Goal: Task Accomplishment & Management: Manage account settings

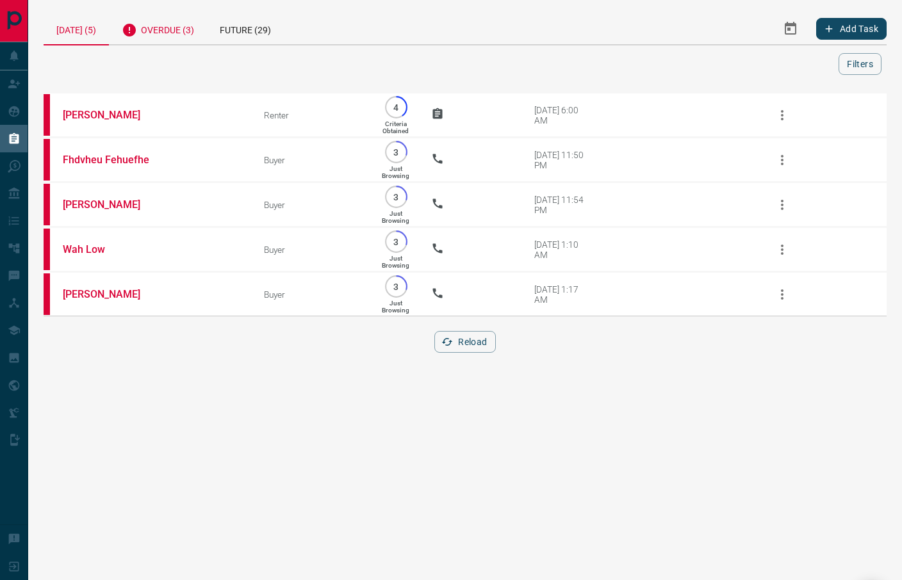
click at [180, 24] on div "Overdue (3)" at bounding box center [158, 28] width 98 height 31
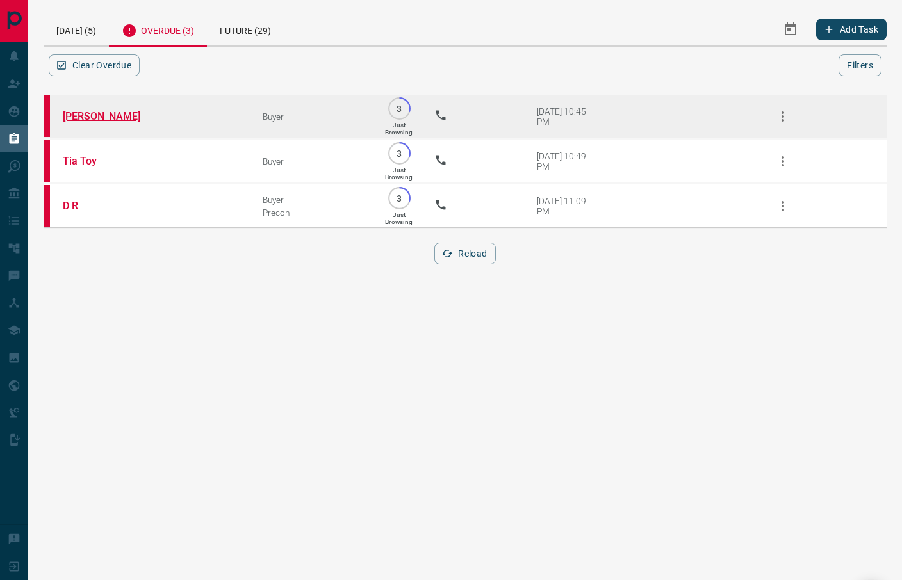
click at [84, 112] on link "[PERSON_NAME]" at bounding box center [111, 116] width 96 height 12
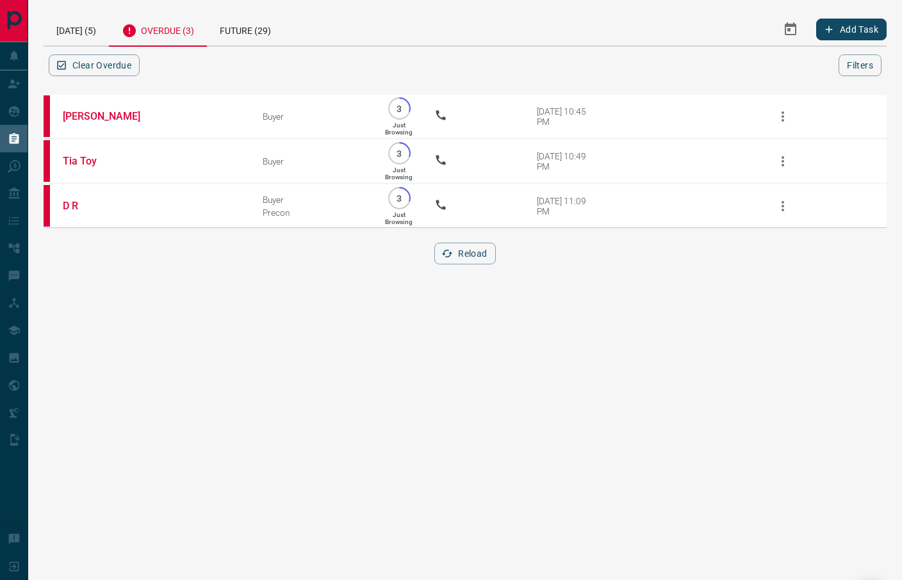
drag, startPoint x: 257, startPoint y: 332, endPoint x: 241, endPoint y: 274, distance: 59.8
click at [258, 332] on html "Lead Transfers Claim Leads My Leads Tasks Opportunities Deals Campaigns Automat…" at bounding box center [451, 290] width 902 height 580
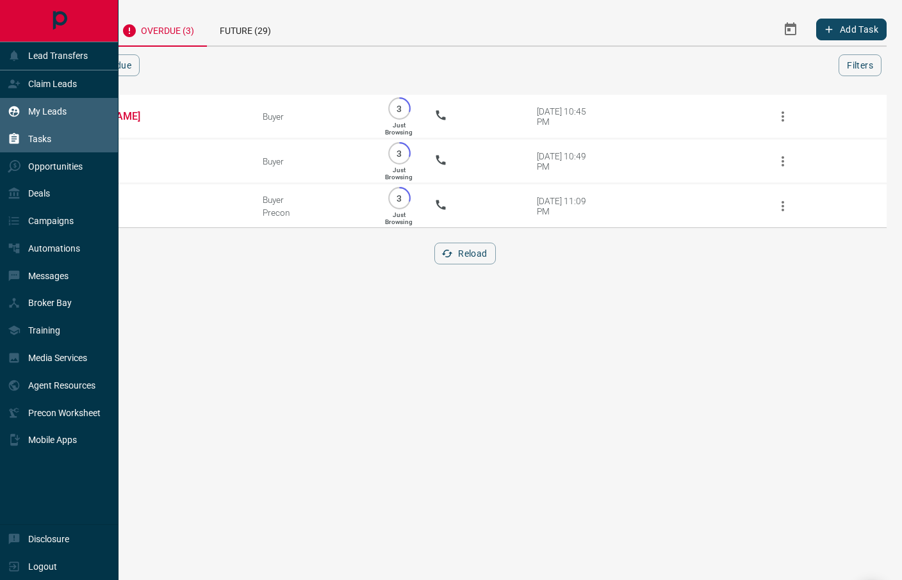
click at [56, 108] on p "My Leads" at bounding box center [47, 111] width 38 height 10
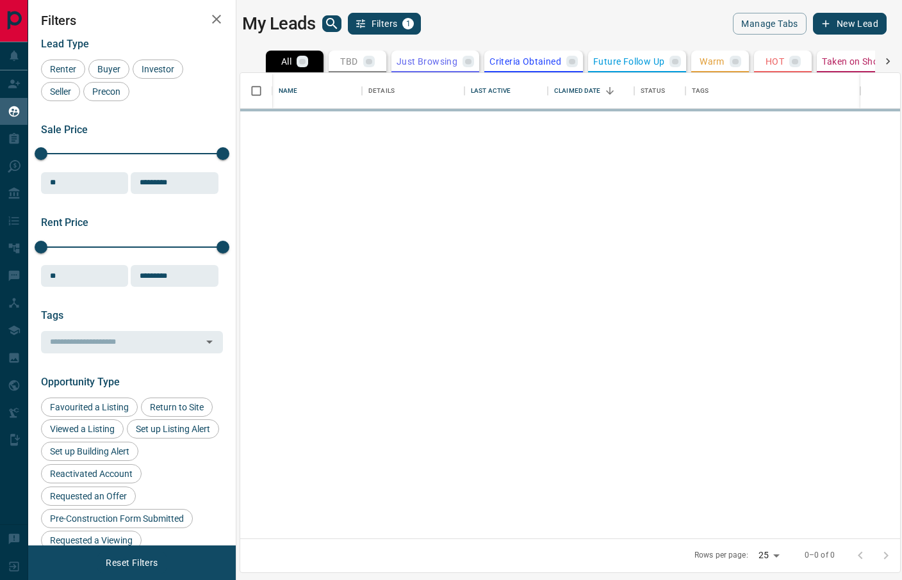
scroll to position [453, 646]
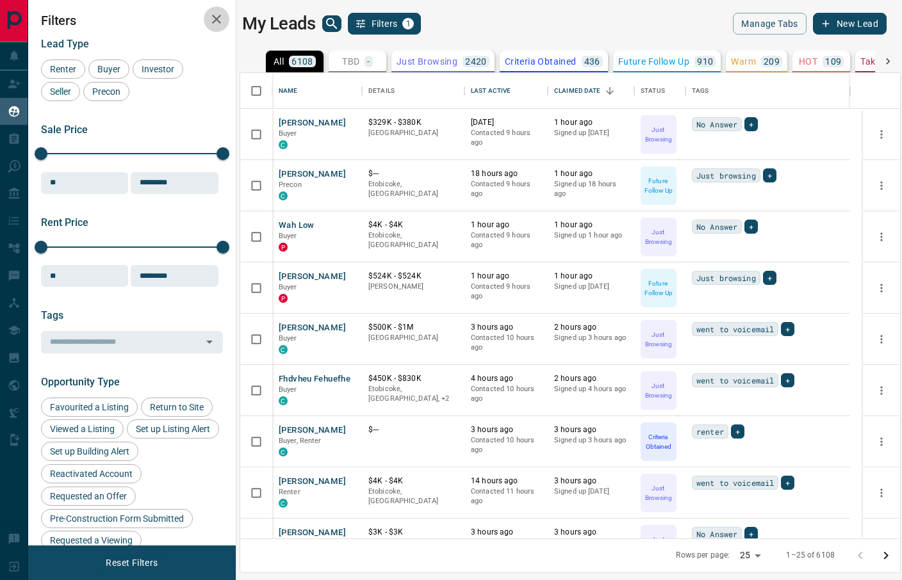
click at [217, 17] on icon "button" at bounding box center [216, 19] width 15 height 15
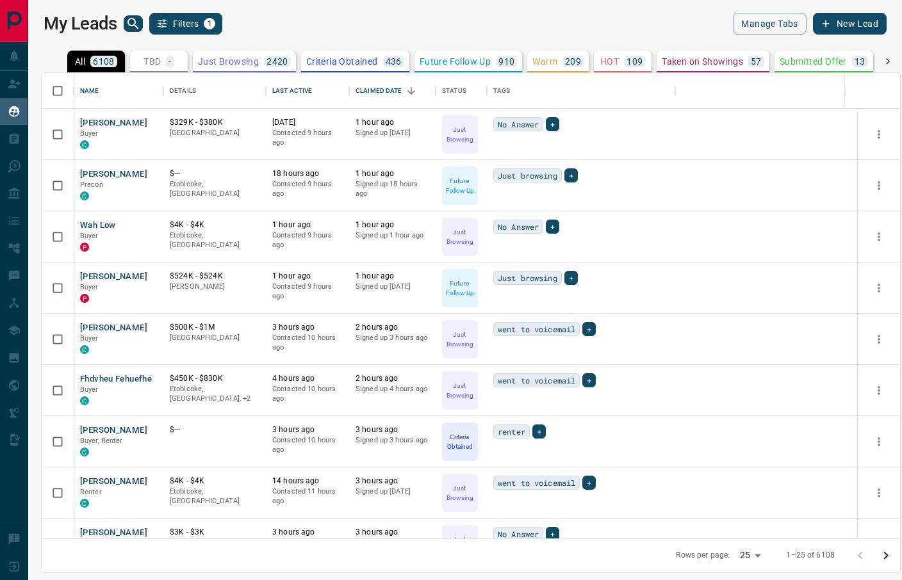
scroll to position [453, 845]
click at [136, 23] on icon "search button" at bounding box center [133, 23] width 15 height 15
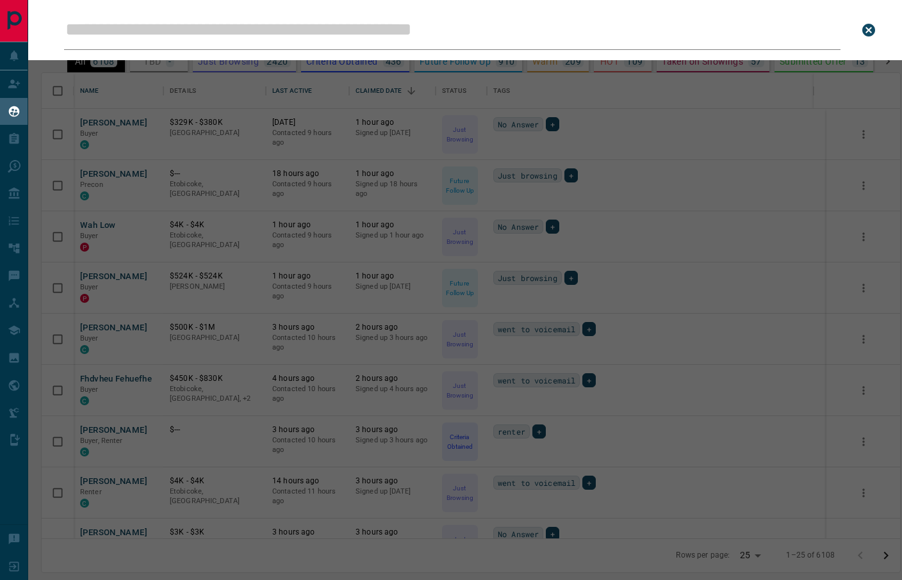
type input "**********"
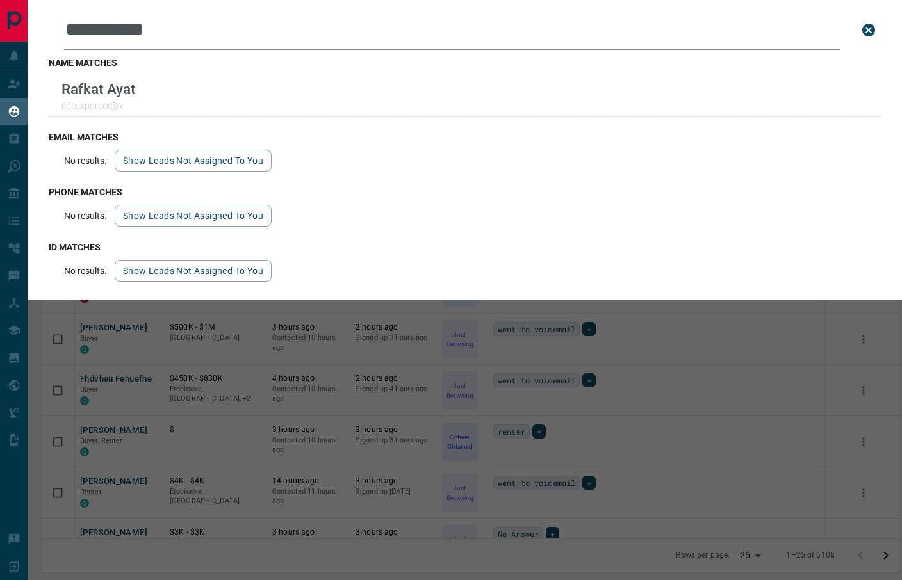
click at [867, 26] on icon "close search bar" at bounding box center [868, 30] width 13 height 13
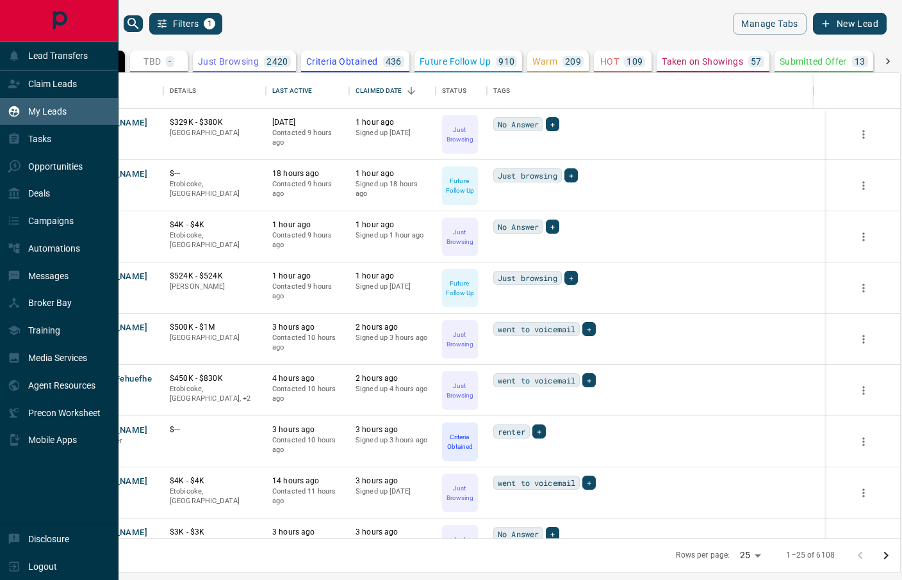
drag, startPoint x: 63, startPoint y: 147, endPoint x: 82, endPoint y: 120, distance: 32.7
click at [63, 146] on div "Tasks" at bounding box center [59, 139] width 118 height 28
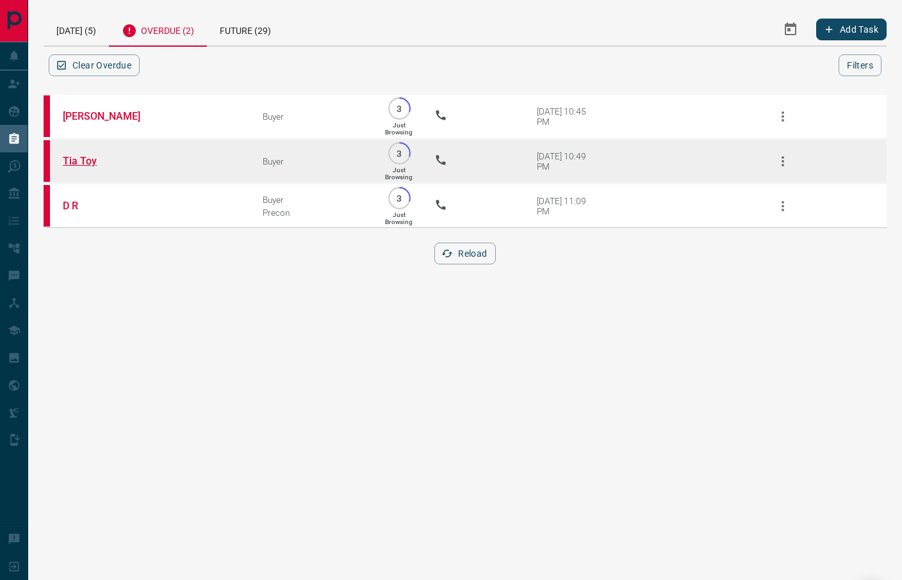
click at [84, 156] on link "Tia Toy" at bounding box center [111, 161] width 96 height 12
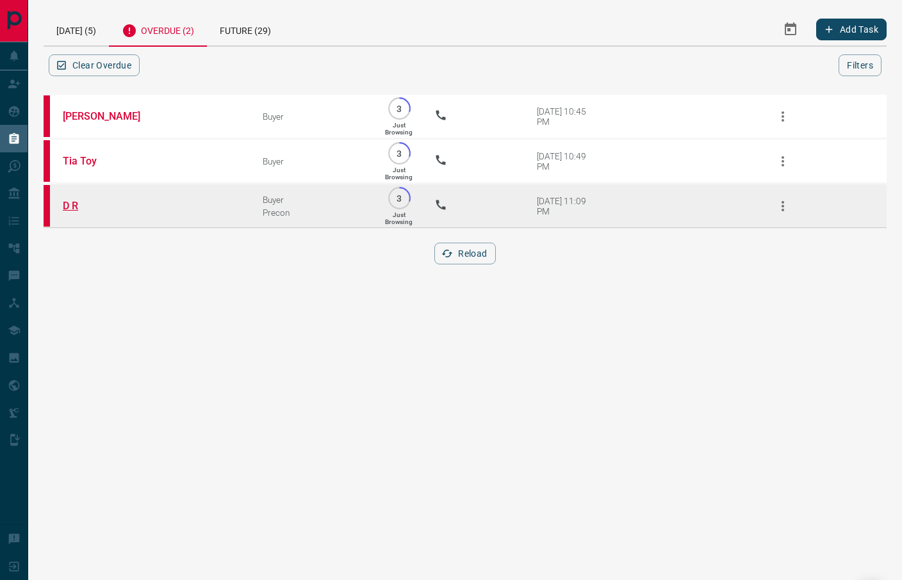
click at [69, 204] on link "D R" at bounding box center [111, 206] width 96 height 12
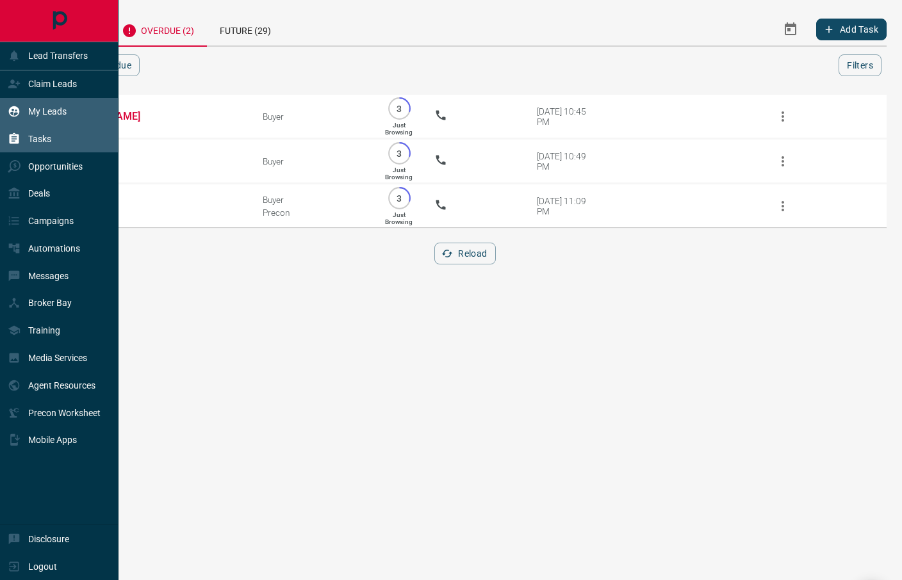
click at [52, 105] on div "My Leads" at bounding box center [37, 111] width 59 height 21
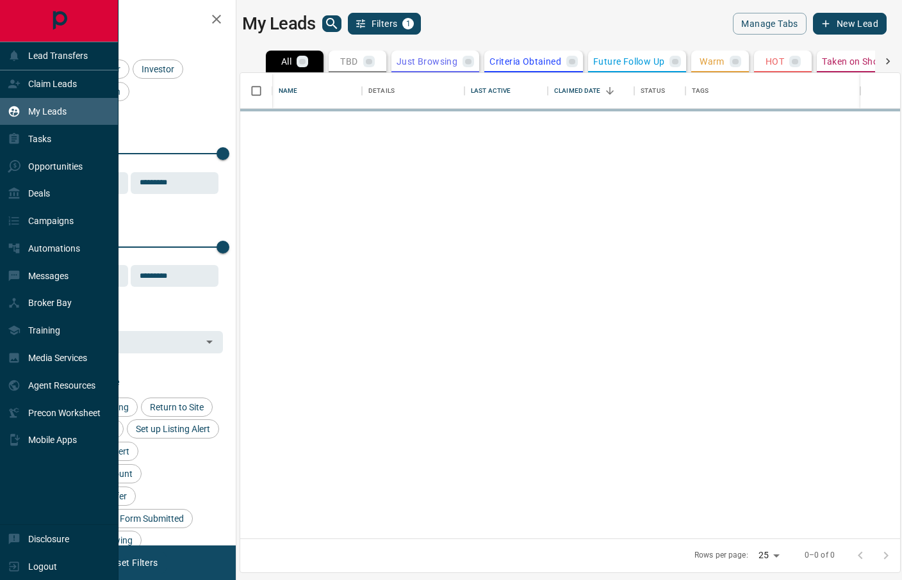
scroll to position [453, 646]
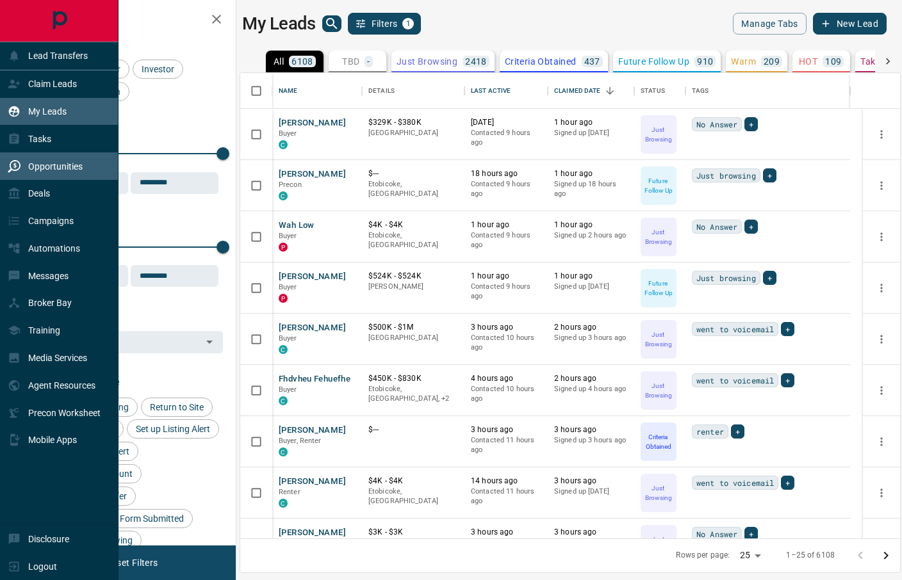
click at [65, 168] on p "Opportunities" at bounding box center [55, 166] width 54 height 10
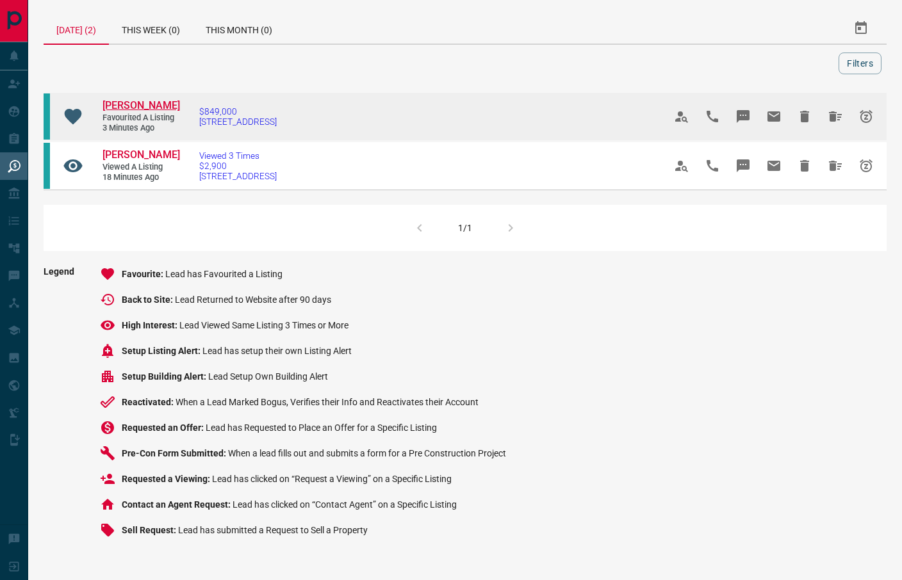
click at [127, 101] on span "[PERSON_NAME]" at bounding box center [141, 105] width 78 height 12
click at [837, 113] on icon "Hide All from Agnes Lei" at bounding box center [835, 116] width 15 height 15
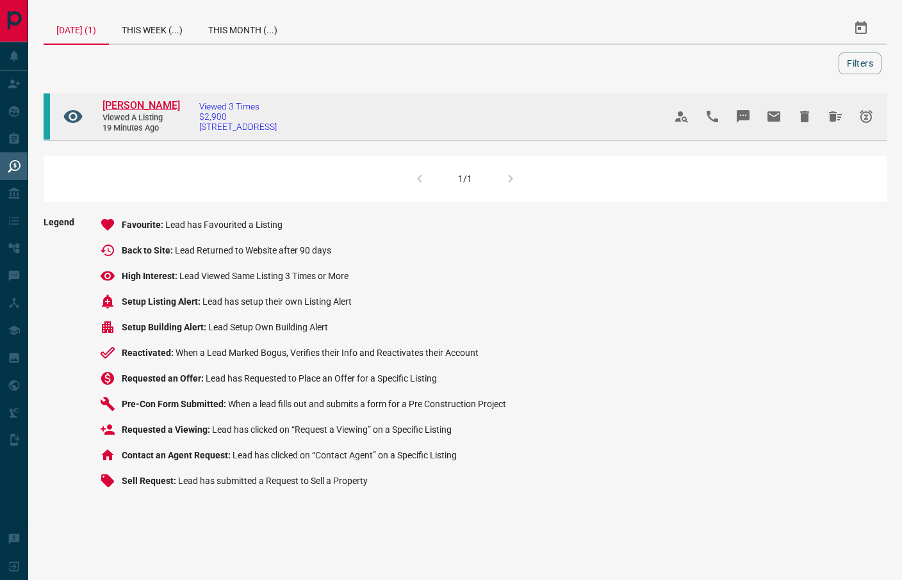
click at [129, 106] on span "[PERSON_NAME]" at bounding box center [141, 105] width 78 height 12
click at [835, 118] on icon "Hide All from Shireesha Balne" at bounding box center [835, 116] width 13 height 10
click at [149, 105] on span "[PERSON_NAME]" at bounding box center [141, 105] width 78 height 12
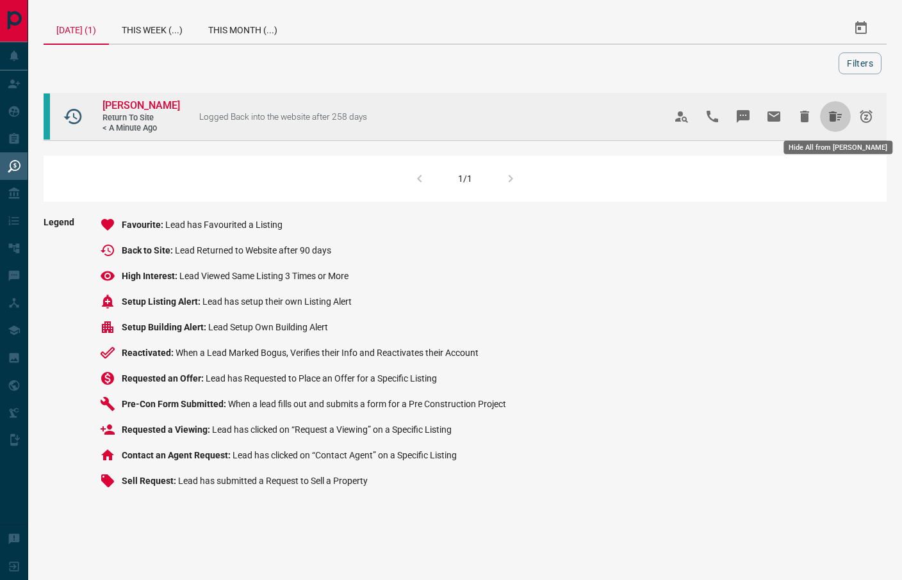
click at [826, 114] on button "Hide All from Mirjana Wheeler" at bounding box center [835, 116] width 31 height 31
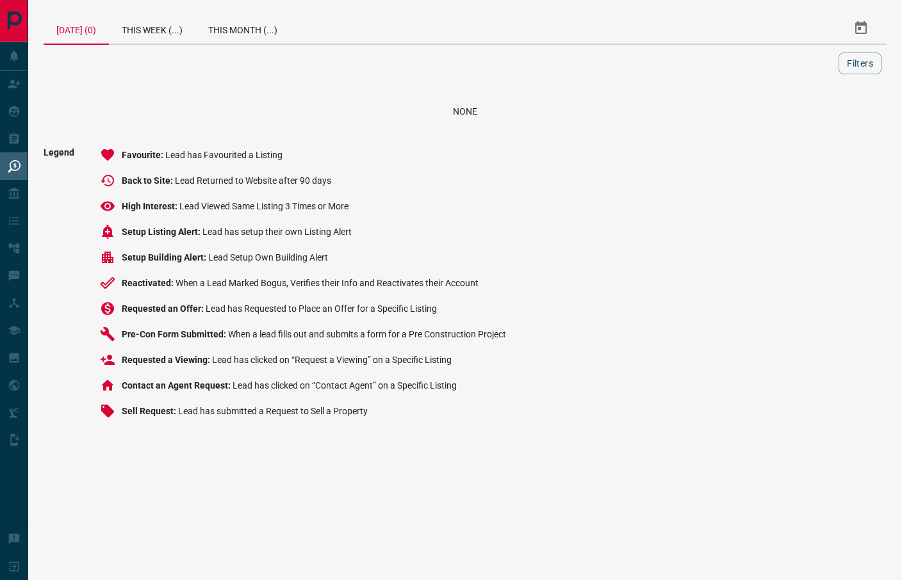
drag, startPoint x: 192, startPoint y: 110, endPoint x: 154, endPoint y: 60, distance: 63.0
click at [192, 110] on div "None" at bounding box center [465, 111] width 812 height 10
click at [158, 40] on div "This Week (...)" at bounding box center [152, 28] width 86 height 31
click at [91, 31] on div "[DATE] (0)" at bounding box center [76, 28] width 65 height 31
click at [247, 32] on div "This Month (...)" at bounding box center [240, 28] width 95 height 31
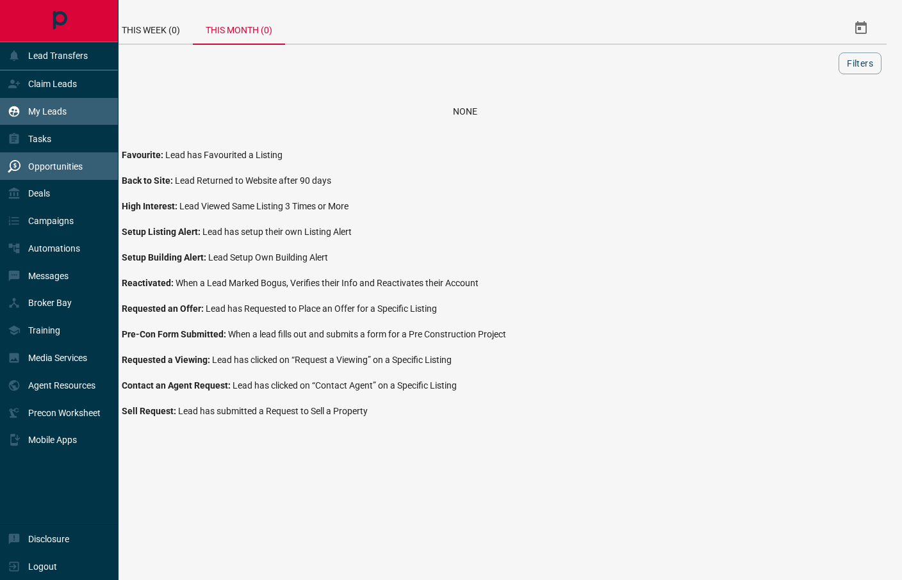
click at [78, 111] on div "My Leads" at bounding box center [59, 112] width 118 height 28
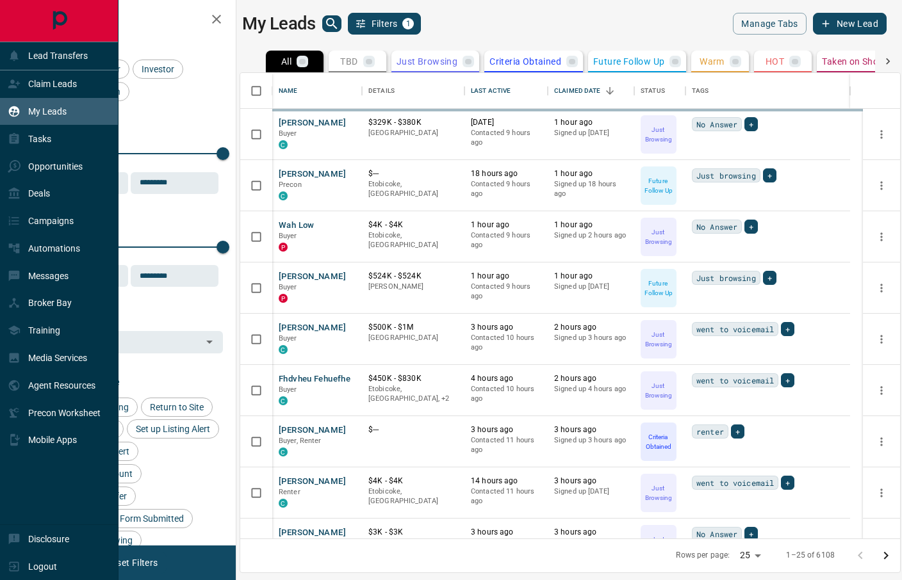
scroll to position [453, 646]
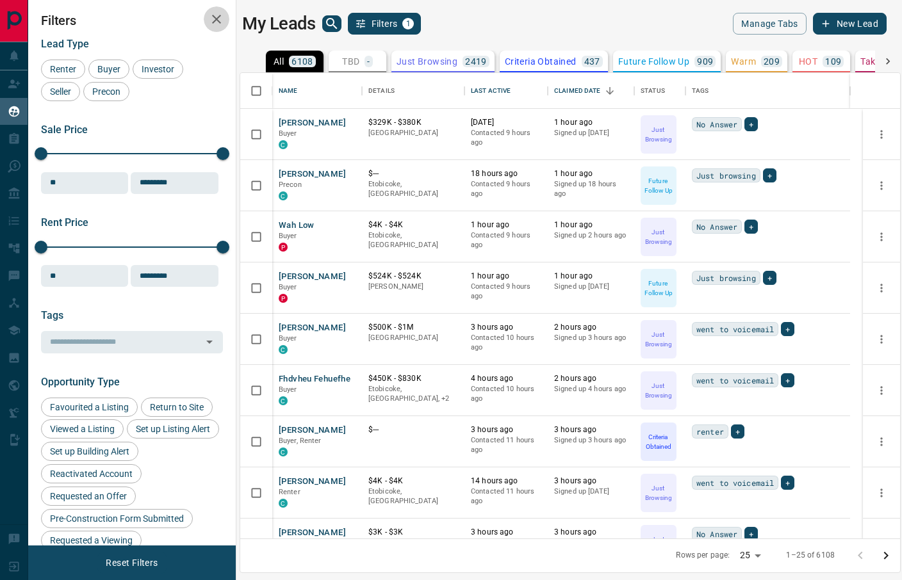
click at [221, 20] on icon "button" at bounding box center [216, 19] width 15 height 15
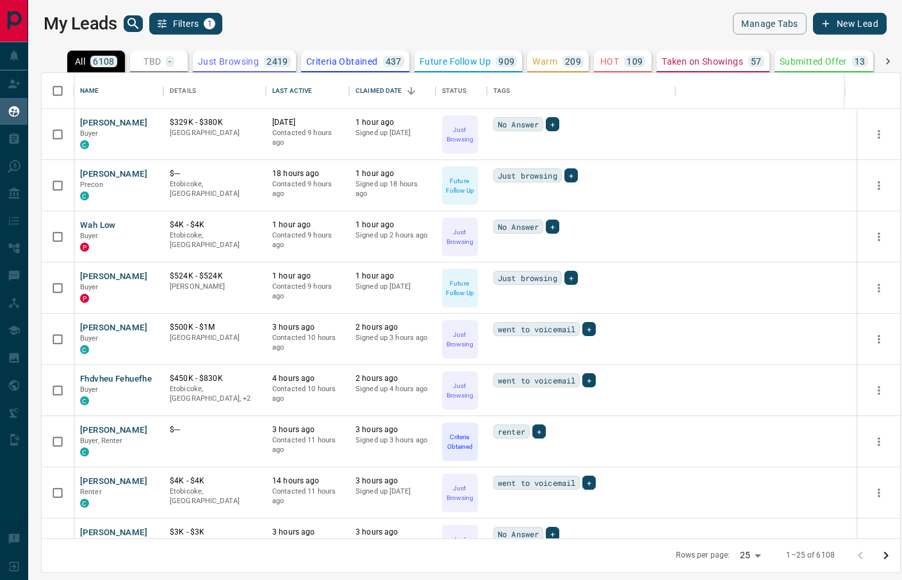
scroll to position [453, 845]
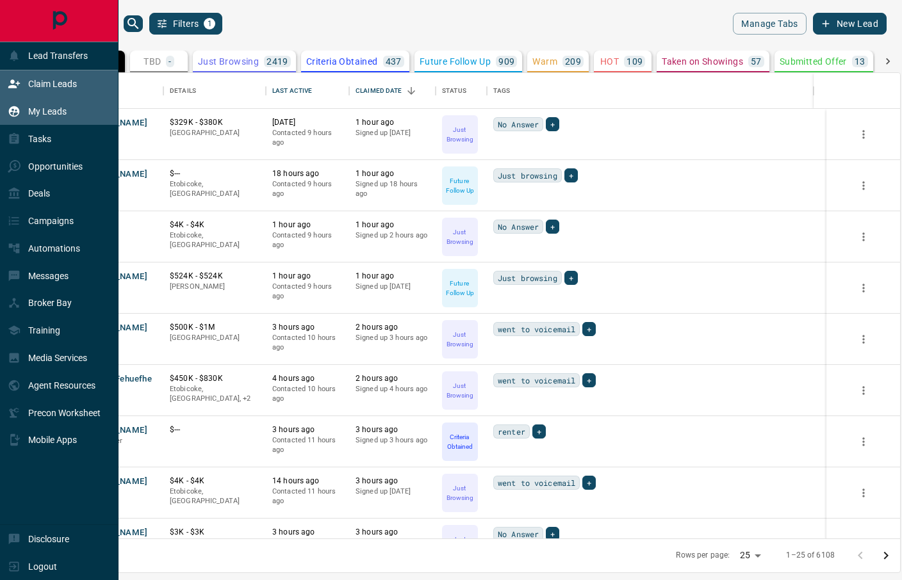
click at [56, 81] on p "Claim Leads" at bounding box center [52, 84] width 49 height 10
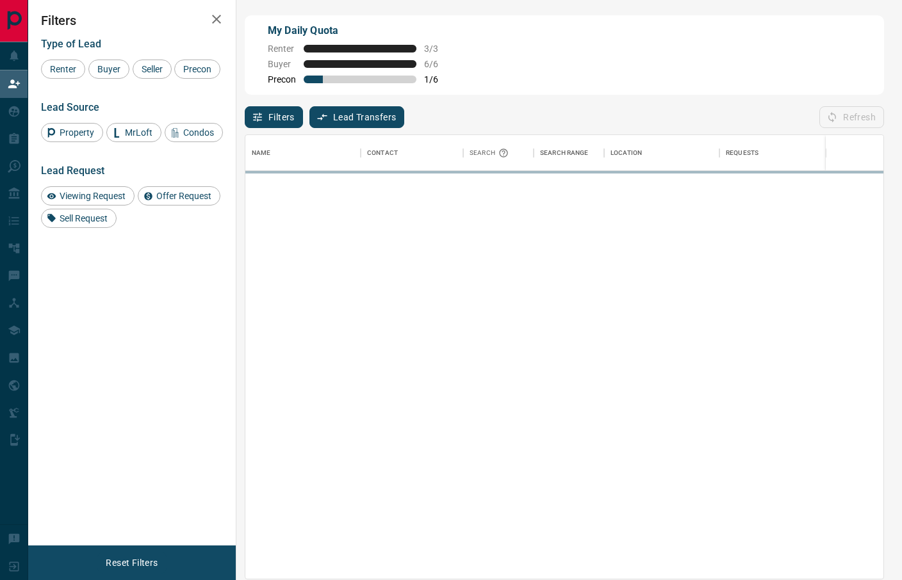
scroll to position [431, 624]
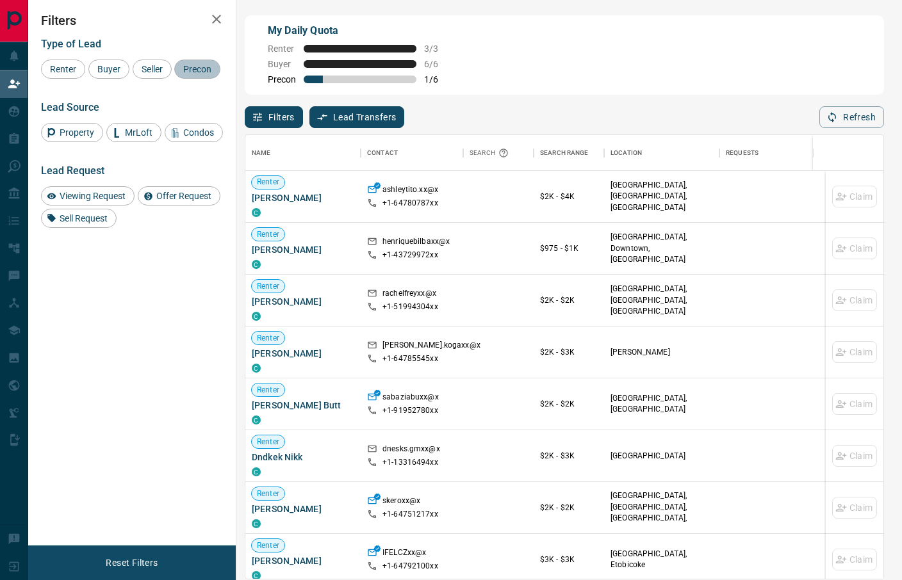
click at [179, 74] on span "Precon" at bounding box center [197, 69] width 37 height 10
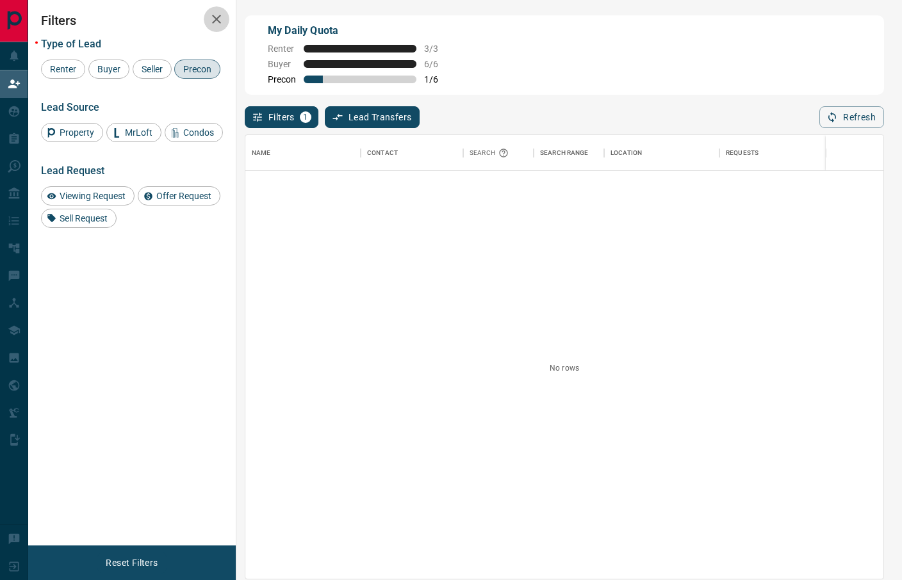
click at [214, 22] on icon "button" at bounding box center [216, 19] width 15 height 15
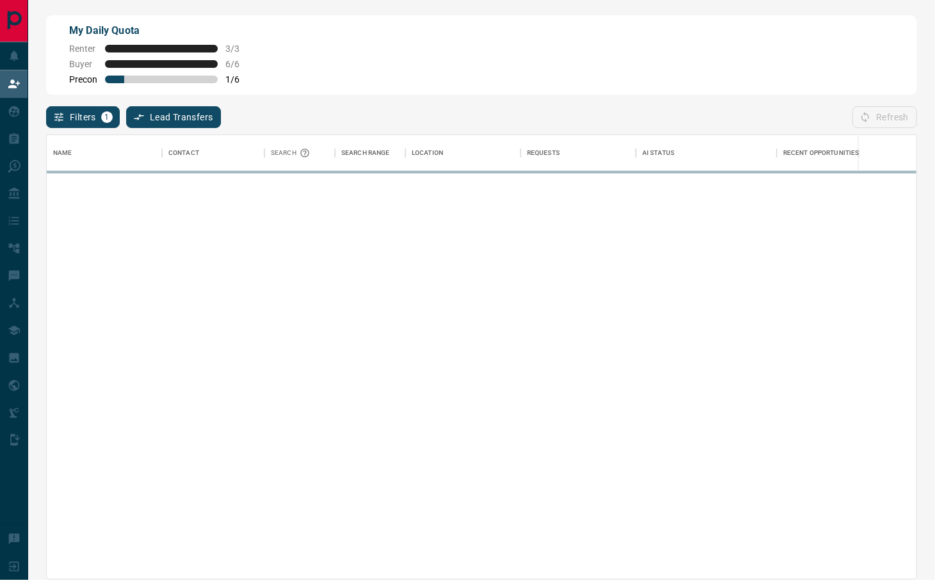
scroll to position [431, 857]
